Goal: Transaction & Acquisition: Purchase product/service

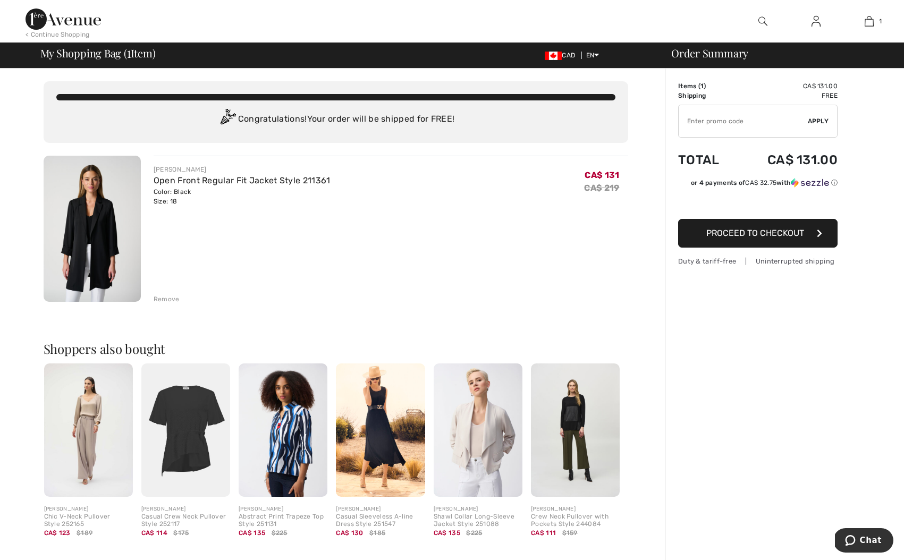
click at [122, 243] on img at bounding box center [92, 229] width 97 height 146
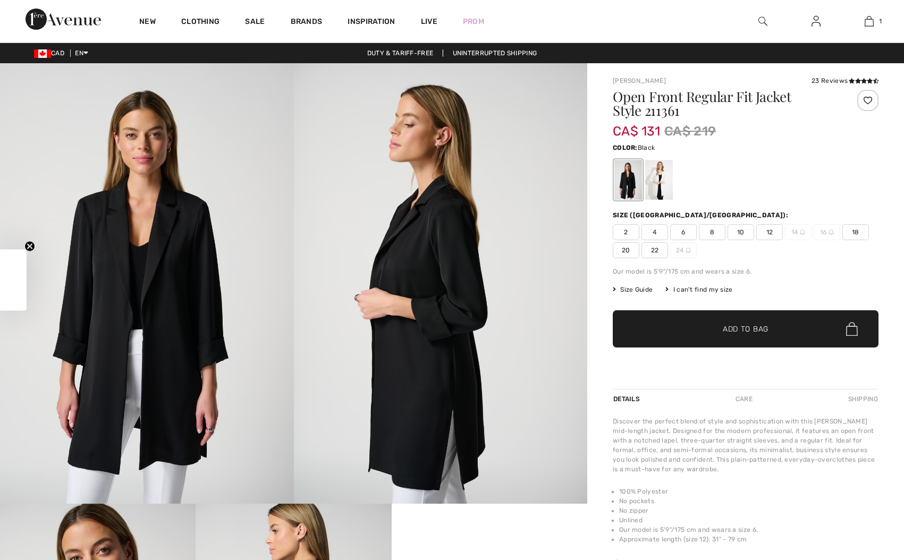
checkbox input "true"
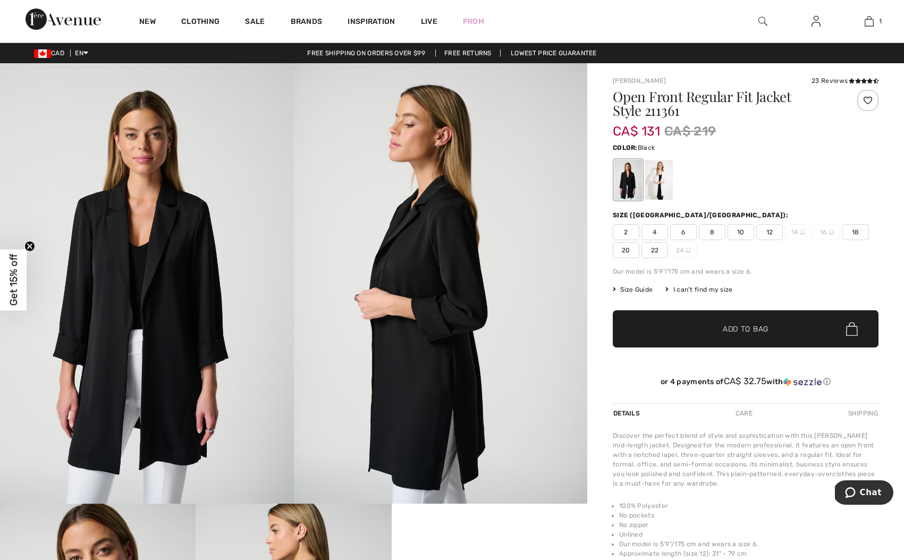
click at [855, 232] on span "18" at bounding box center [856, 232] width 27 height 16
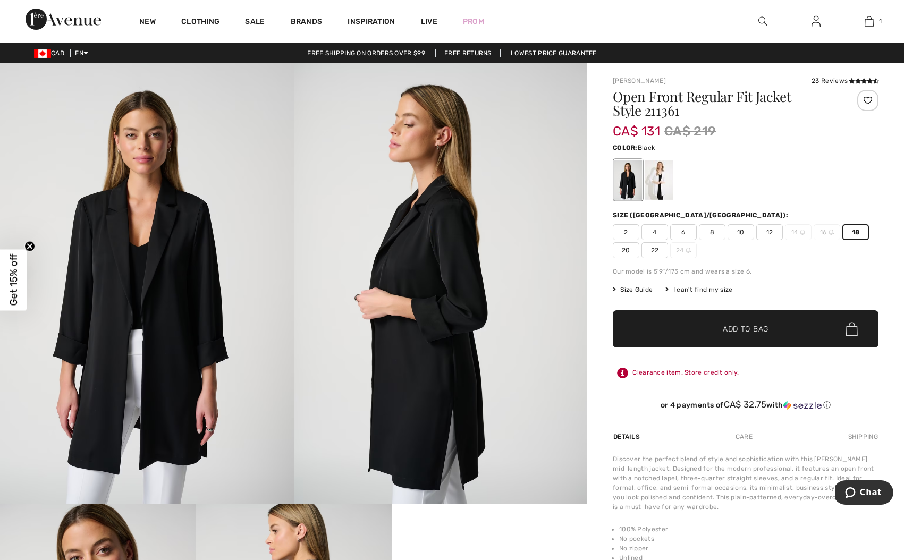
click at [757, 329] on span "Add to Bag" at bounding box center [746, 329] width 46 height 11
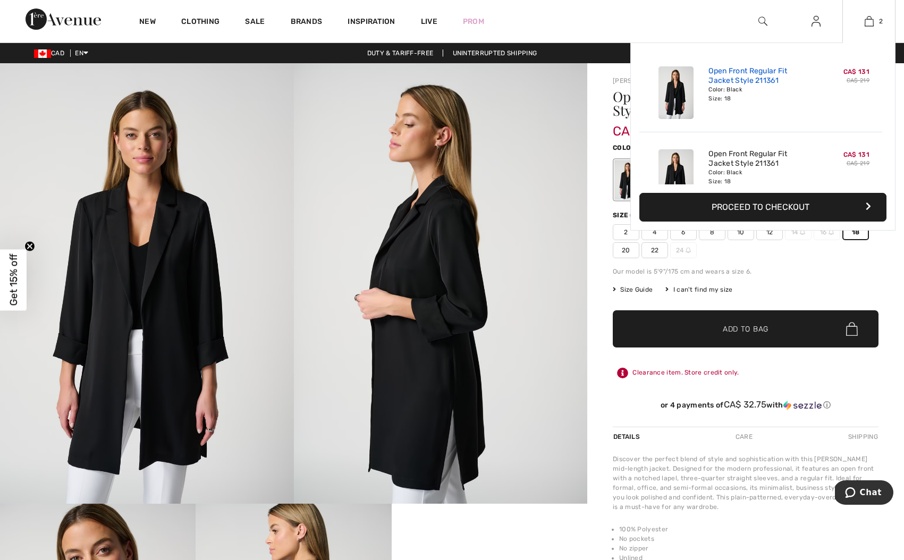
click at [736, 80] on link "Open Front Regular Fit Jacket Style 211361" at bounding box center [761, 75] width 105 height 19
